Goal: Navigation & Orientation: Go to known website

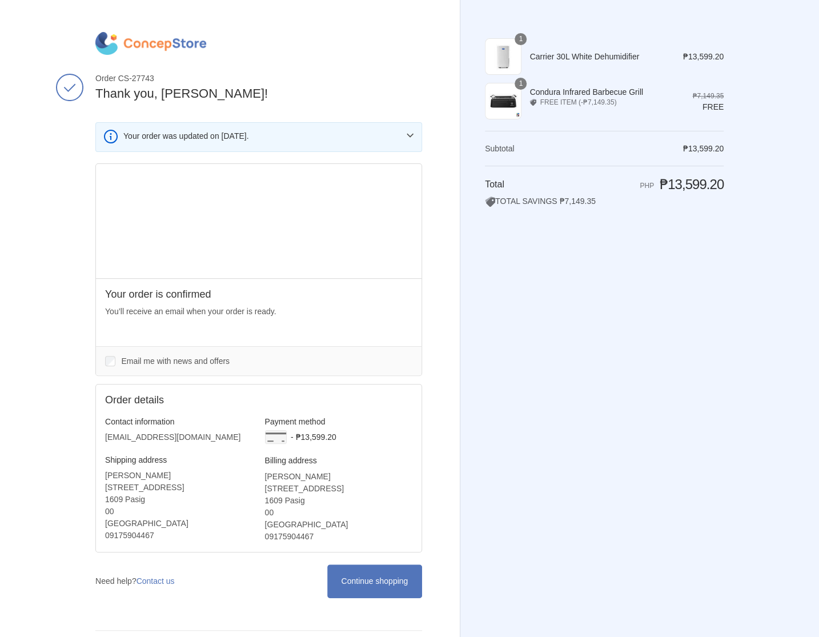
click at [157, 48] on img at bounding box center [150, 43] width 111 height 23
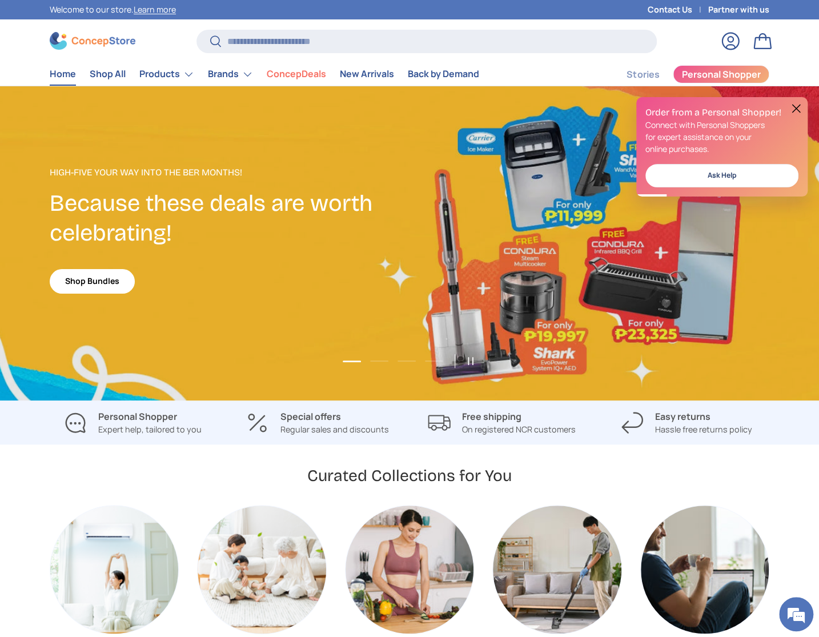
click at [794, 109] on button at bounding box center [796, 109] width 14 height 14
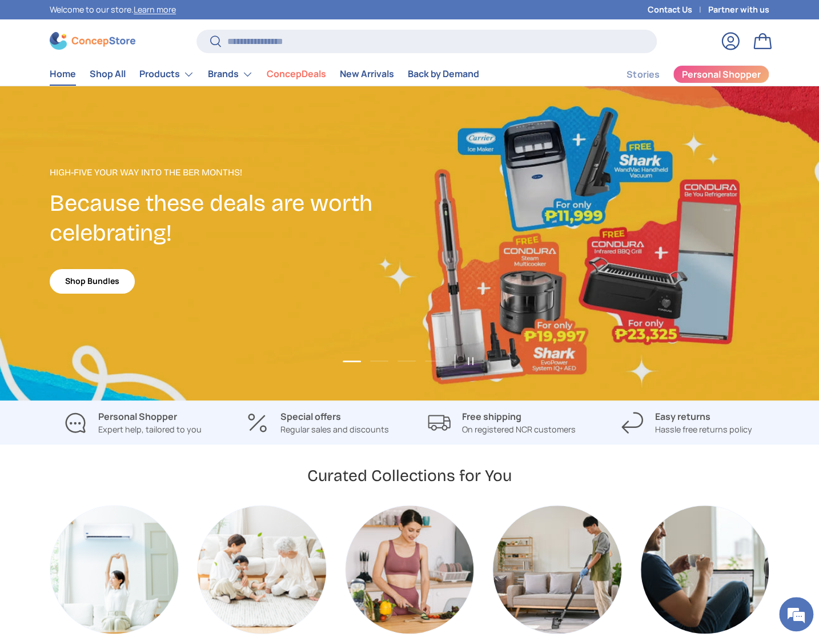
click at [109, 38] on img at bounding box center [93, 41] width 86 height 18
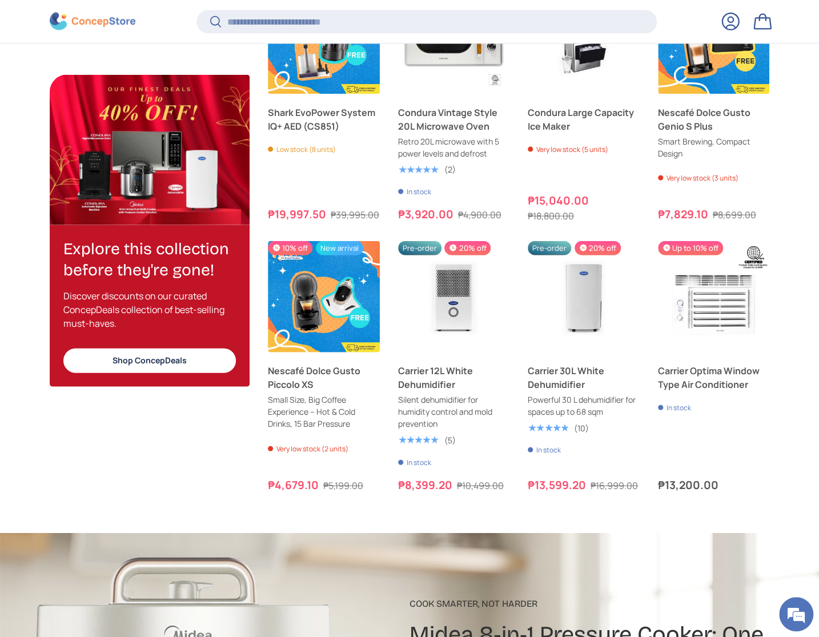
scroll to position [1255, 0]
